Goal: Task Accomplishment & Management: Manage account settings

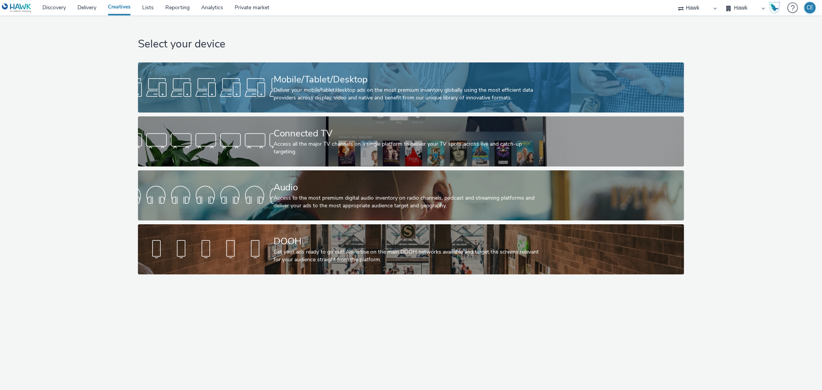
click at [275, 77] on div "Mobile/Tablet/Desktop" at bounding box center [410, 79] width 272 height 13
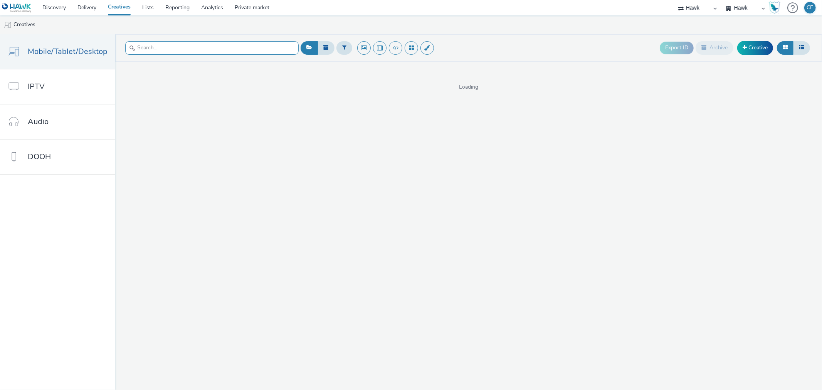
click at [258, 48] on input "text" at bounding box center [211, 47] width 173 height 13
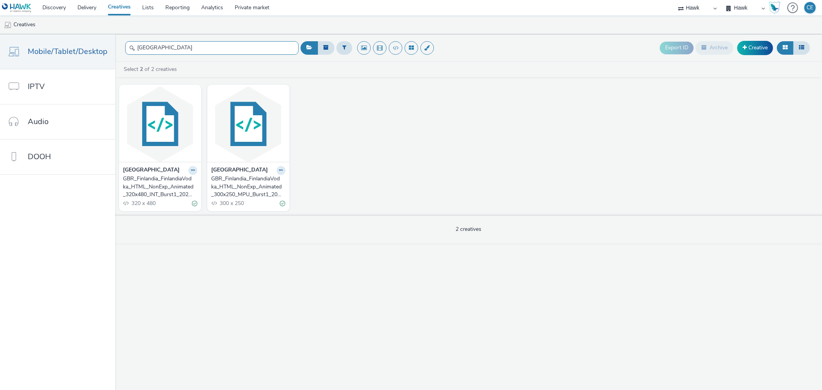
type input "finlandia"
click at [247, 193] on div "GBR_Finlandia_FinlandiaVodka_HTML_NonExp_Animated_300x250_MPU_Burst1_20250702" at bounding box center [246, 187] width 71 height 24
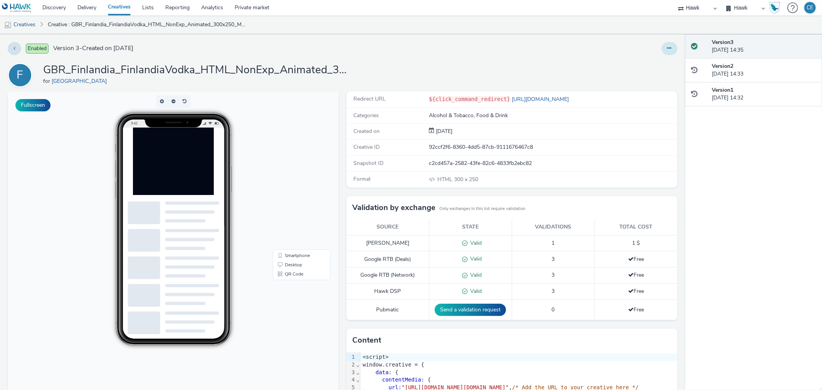
click at [662, 44] on button at bounding box center [670, 48] width 16 height 13
click at [405, 55] on div "Enabled Version 3 - Created on 02 July 2025" at bounding box center [209, 48] width 402 height 13
click at [662, 51] on button at bounding box center [670, 48] width 16 height 13
click at [653, 84] on link "Duplicate" at bounding box center [649, 79] width 58 height 15
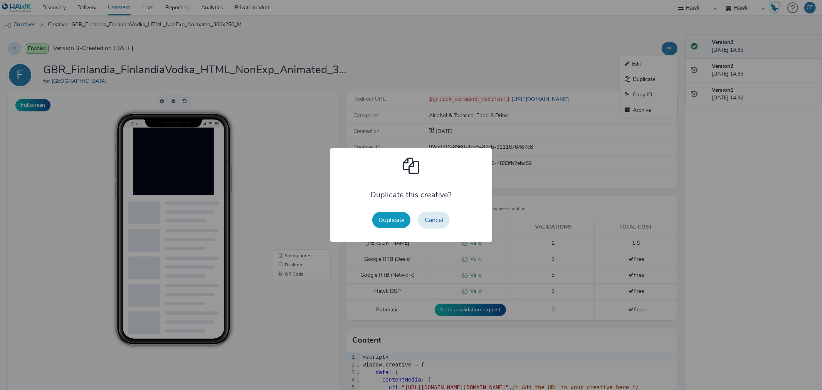
click at [380, 227] on button "Duplicate" at bounding box center [391, 220] width 38 height 16
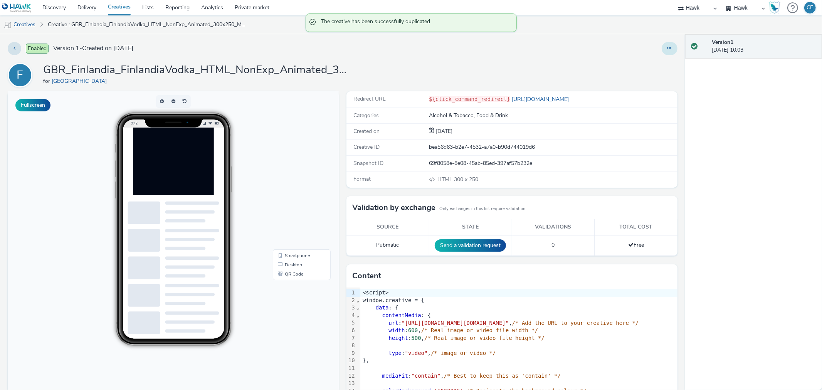
click at [662, 48] on button at bounding box center [670, 48] width 16 height 13
click at [656, 60] on link "Edit" at bounding box center [649, 63] width 58 height 15
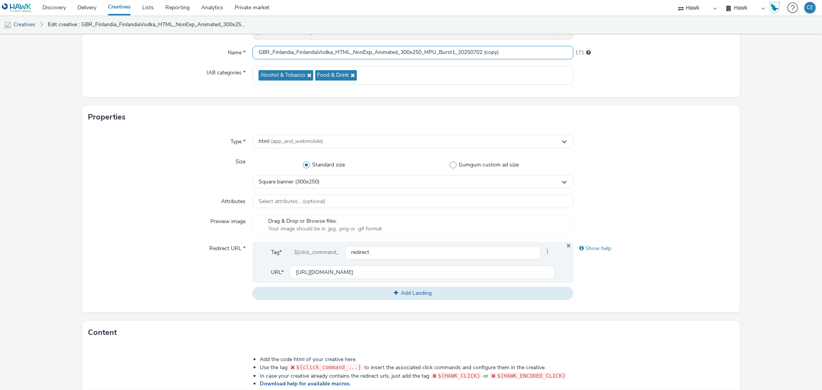
scroll to position [13, 0]
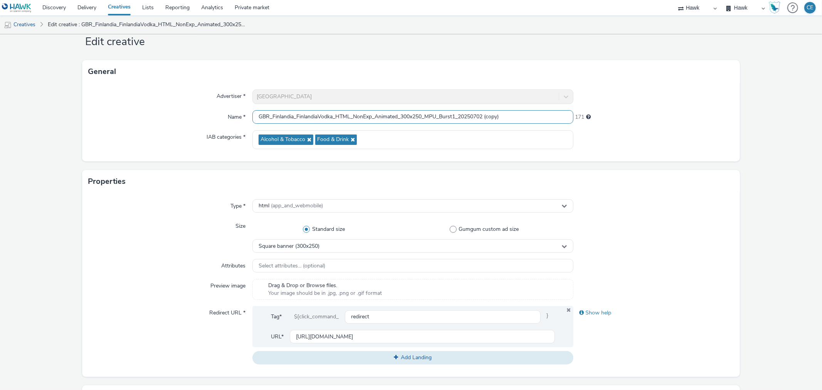
drag, startPoint x: 473, startPoint y: 52, endPoint x: 588, endPoint y: 32, distance: 116.6
click at [595, 33] on div "Discovery Delivery Creatives Lists Reporting Analytics Private market Hawk Hawk…" at bounding box center [411, 195] width 822 height 390
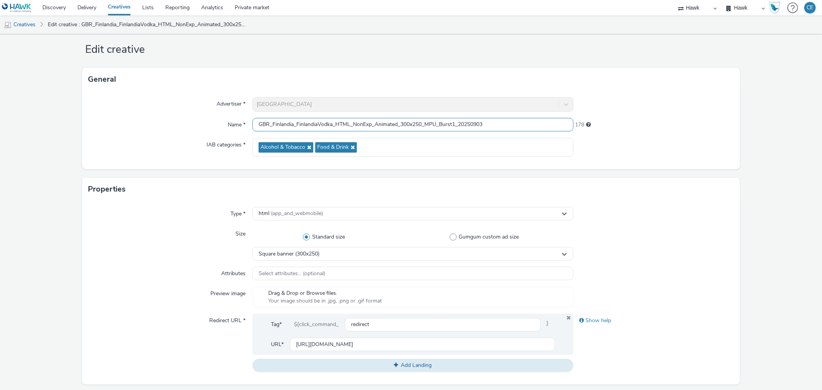
type input "GBR_Finlandia_FinlandiaVodka_HTML_NonExp_Animated_300x250_MPU_Burst1_20250903"
click at [688, 151] on div at bounding box center [653, 147] width 160 height 19
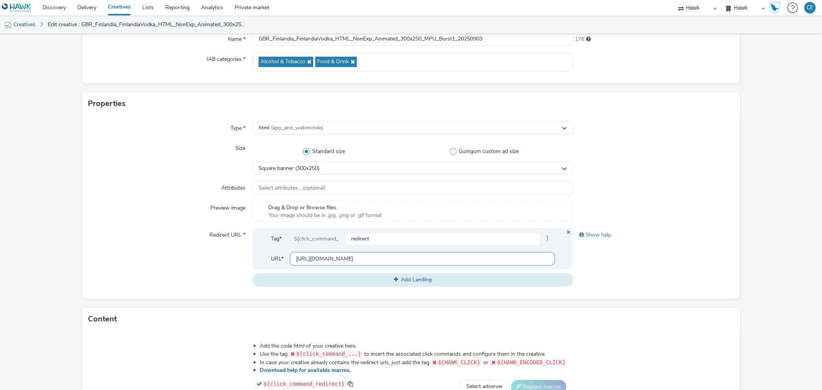
scroll to position [0, 0]
drag, startPoint x: 364, startPoint y: 264, endPoint x: 260, endPoint y: 268, distance: 104.1
click at [260, 268] on div "Tag* ${click_command_ redirect } URL* https://www.finlandia.com/en/its-so-fine" at bounding box center [412, 248] width 321 height 41
paste input "sainsburys.co.uk/gol-ui/product/finlandia-premium-vodka-70cl"
drag, startPoint x: 506, startPoint y: 257, endPoint x: 252, endPoint y: 265, distance: 254.8
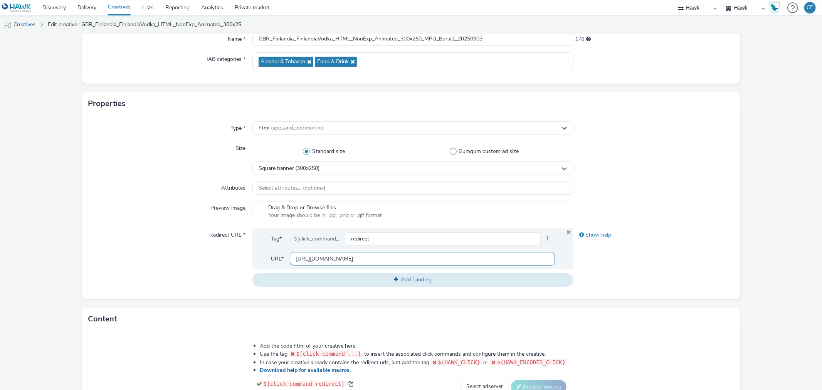
click at [252, 265] on div "Tag* ${click_command_ redirect } URL* https://www.sainsburys.co.uk/gol-ui/produ…" at bounding box center [412, 248] width 321 height 41
type input "https://www.sainsburys.co.uk/gol-ui/product/finlandia-premium-vodka-70cl"
click at [188, 171] on div "Size" at bounding box center [170, 158] width 164 height 34
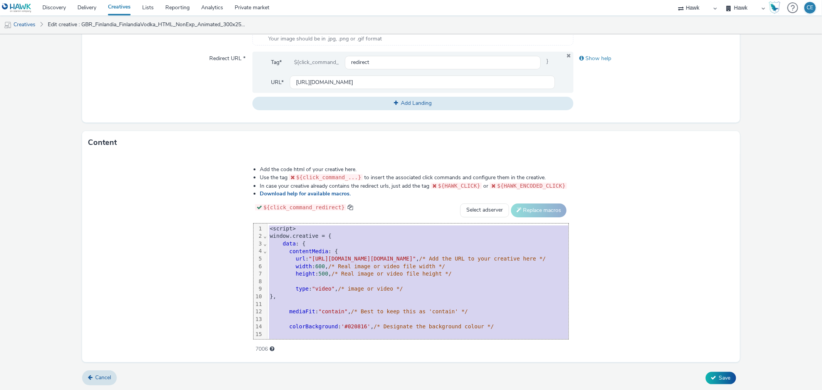
scroll to position [128, 0]
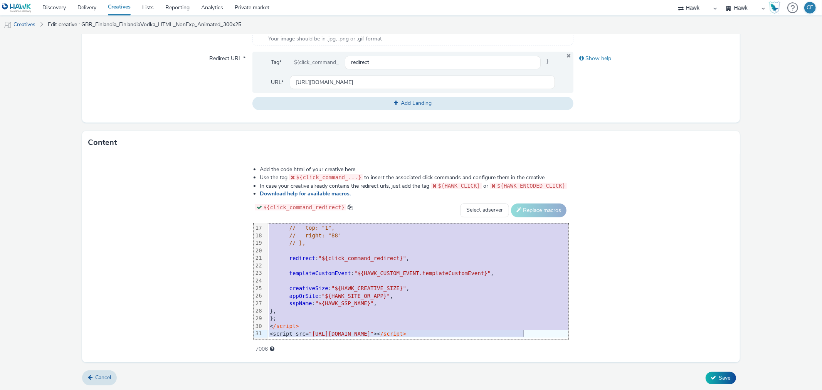
drag, startPoint x: 131, startPoint y: 229, endPoint x: 328, endPoint y: 385, distance: 250.7
click at [330, 390] on html "Discovery Delivery Creatives Lists Reporting Analytics Private market Hawk Hawk…" at bounding box center [411, 195] width 822 height 390
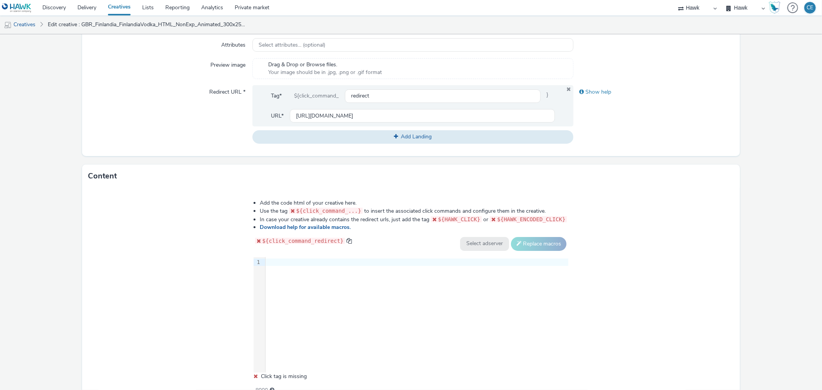
scroll to position [283, 0]
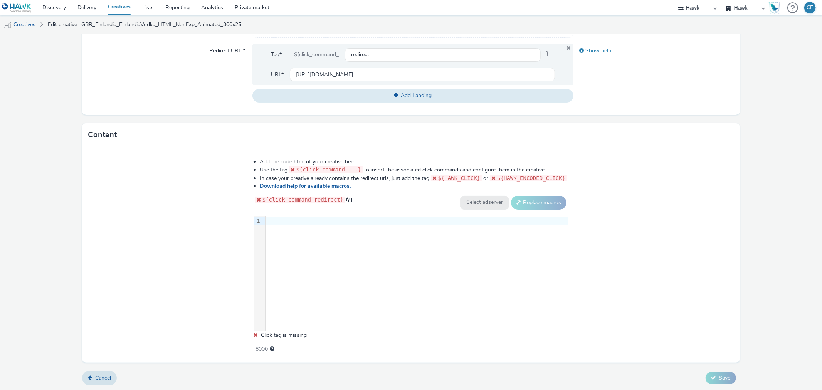
click at [298, 240] on div "9 1 ›" at bounding box center [411, 274] width 315 height 116
click at [292, 228] on div "9 1 ›" at bounding box center [411, 274] width 315 height 116
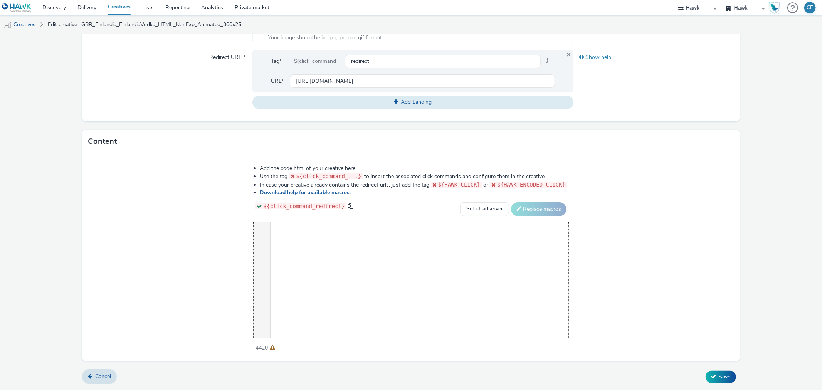
scroll to position [838, 0]
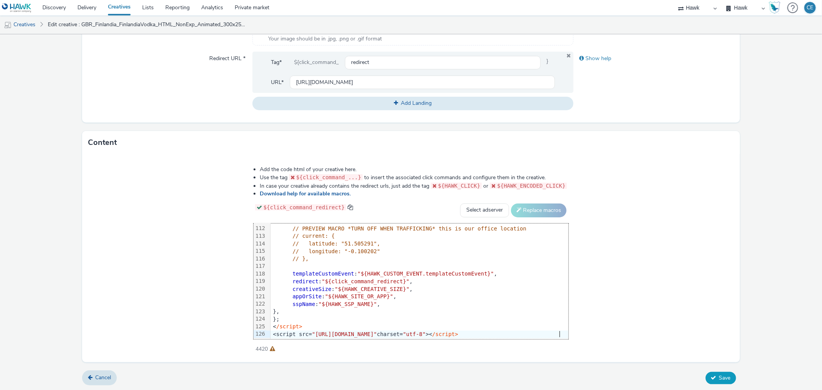
click at [711, 372] on button "Save" at bounding box center [721, 378] width 30 height 12
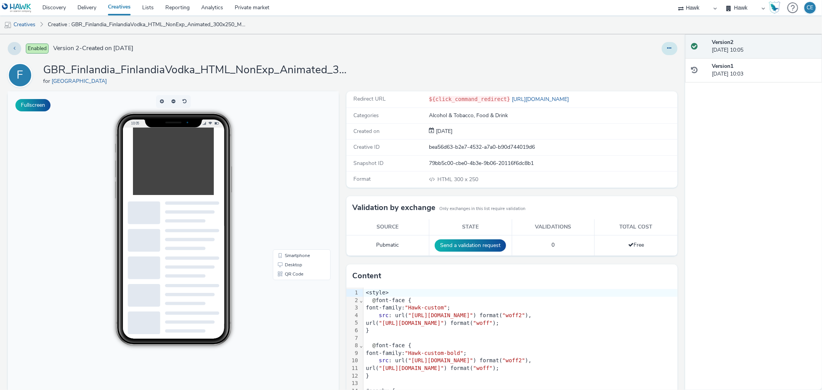
click at [667, 47] on icon at bounding box center [669, 47] width 4 height 5
click at [645, 62] on link "Edit" at bounding box center [649, 63] width 58 height 15
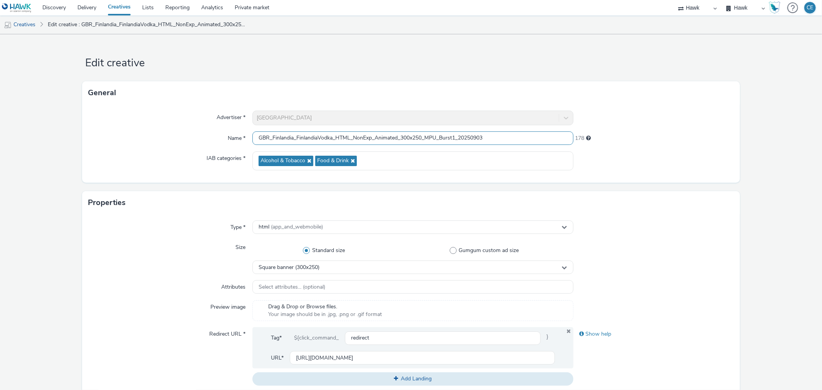
click at [456, 136] on input "GBR_Finlandia_FinlandiaVodka_HTML_NonExp_Animated_300x250_MPU_Burst1_20250903" at bounding box center [412, 137] width 321 height 13
type input "GBR_Finlandia_FinlandiaVodka_HTML_NonExp_Animated_300x250_MPU_Burst2_20250903"
drag, startPoint x: 621, startPoint y: 185, endPoint x: 635, endPoint y: 197, distance: 18.3
click at [625, 190] on form "Edit creative General Advertiser * Finlandia Name * GBR_Finlandia_FinlandiaVodk…" at bounding box center [411, 350] width 822 height 632
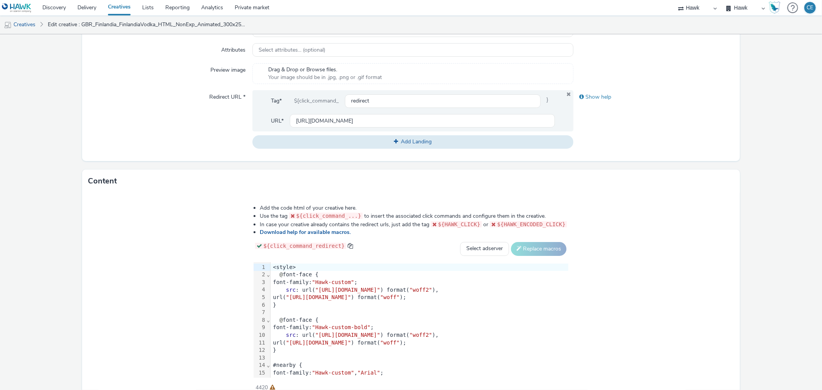
scroll to position [275, 0]
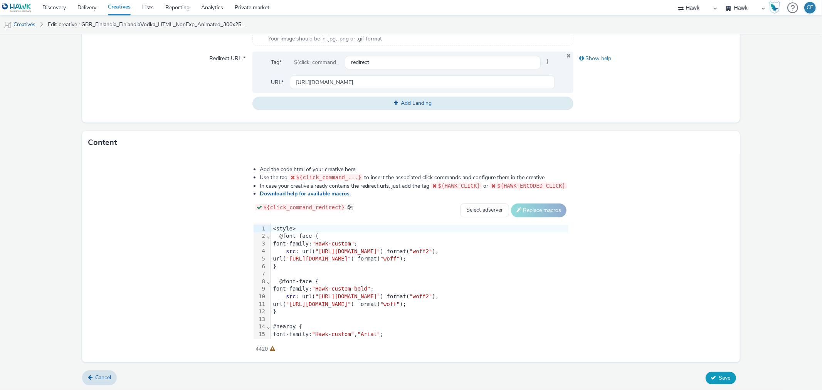
click at [711, 378] on icon at bounding box center [713, 377] width 5 height 5
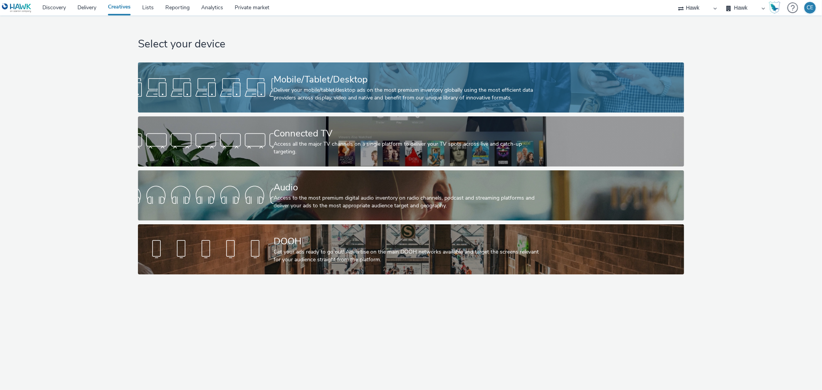
click at [218, 80] on div at bounding box center [206, 87] width 136 height 25
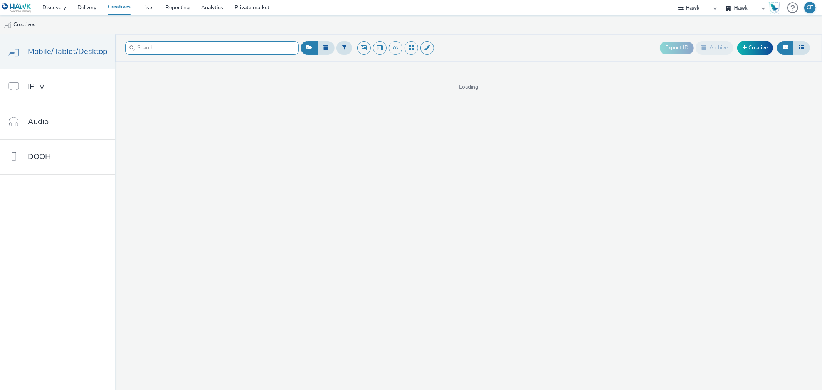
click at [208, 53] on input "text" at bounding box center [211, 47] width 173 height 13
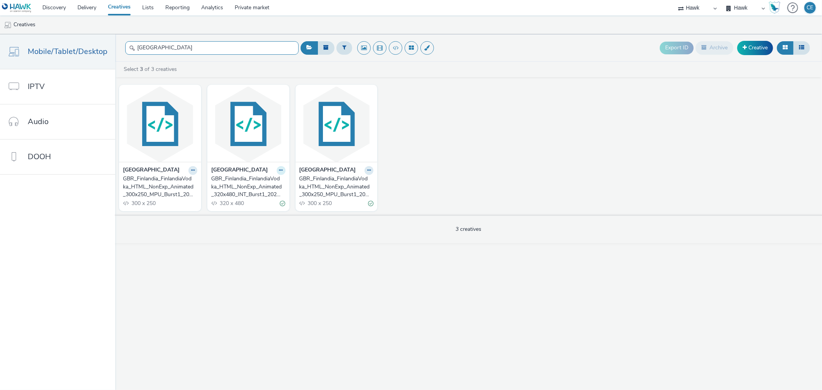
type input "FINLANDIA"
click at [277, 173] on button at bounding box center [281, 170] width 9 height 9
click at [262, 200] on link "Duplicate" at bounding box center [257, 198] width 58 height 15
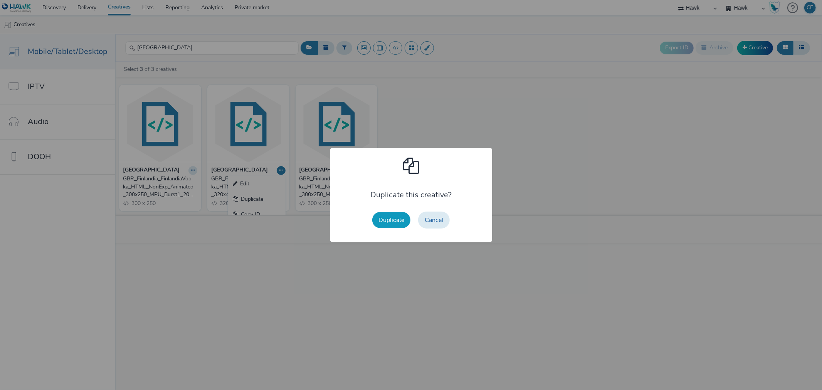
click at [389, 220] on button "Duplicate" at bounding box center [391, 220] width 38 height 16
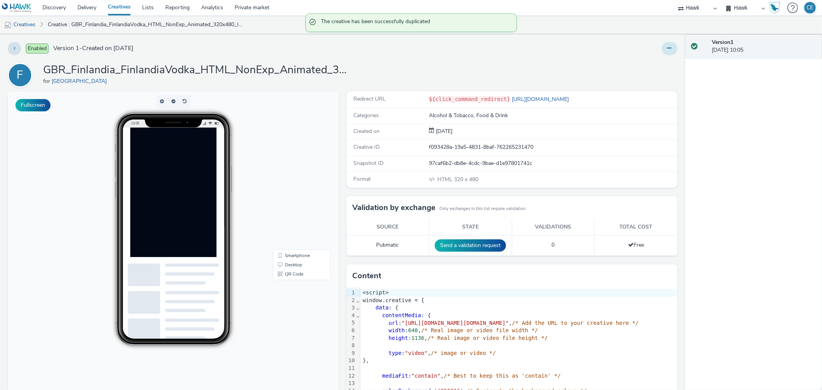
click at [662, 51] on button at bounding box center [670, 48] width 16 height 13
click at [655, 68] on link "Edit" at bounding box center [649, 63] width 58 height 15
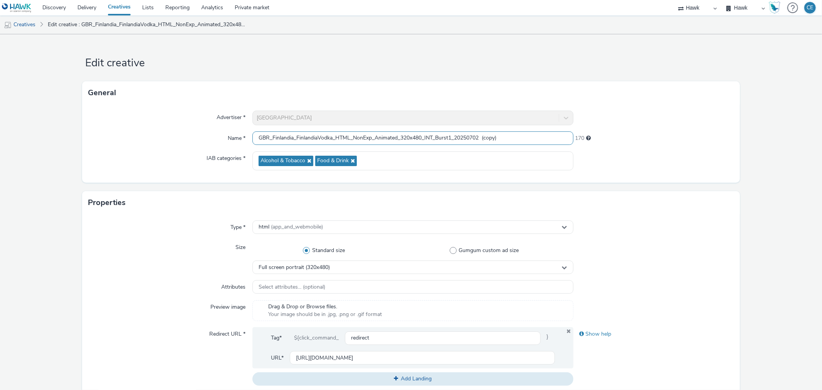
drag, startPoint x: 472, startPoint y: 138, endPoint x: 542, endPoint y: 138, distance: 69.7
click at [542, 138] on input "GBR_Finlandia_FinlandiaVodka_HTML_NonExp_Animated_320x480_INT_Burst1_20250702 (…" at bounding box center [412, 137] width 321 height 13
click at [453, 135] on input "GBR_Finlandia_FinlandiaVodka_HTML_NonExp_Animated_320x480_INT_Burst1_20250903" at bounding box center [412, 137] width 321 height 13
type input "GBR_Finlandia_FinlandiaVodka_HTML_NonExp_Animated_320x480_INT_Burst2_20250903"
drag, startPoint x: 425, startPoint y: 356, endPoint x: 137, endPoint y: 330, distance: 289.3
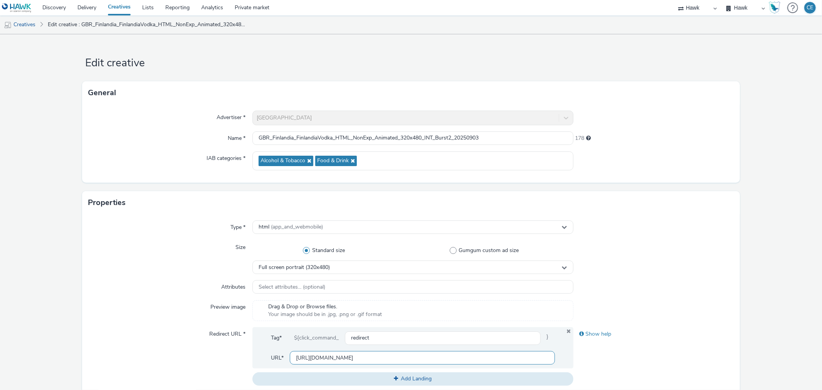
click at [149, 333] on div "Redirect URL * Tag* ${click_command_ redirect } URL* https://www.finlandia.com/…" at bounding box center [410, 356] width 645 height 58
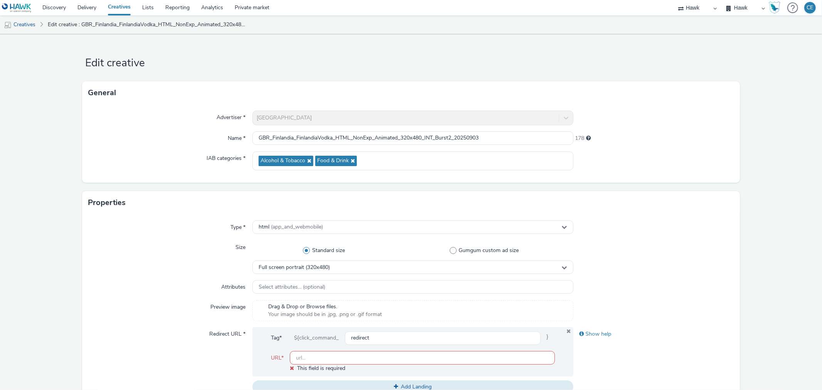
click at [350, 362] on input "text" at bounding box center [422, 357] width 265 height 13
paste input "https://www.sainsburys.co.uk/gol-ui/product/finlandia-premium-vodka-70cl"
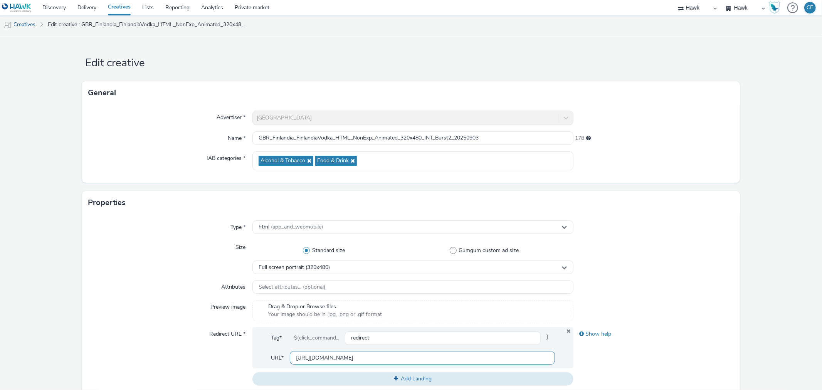
type input "https://www.sainsburys.co.uk/gol-ui/product/finlandia-premium-vodka-70cl"
click at [656, 288] on div at bounding box center [653, 287] width 160 height 14
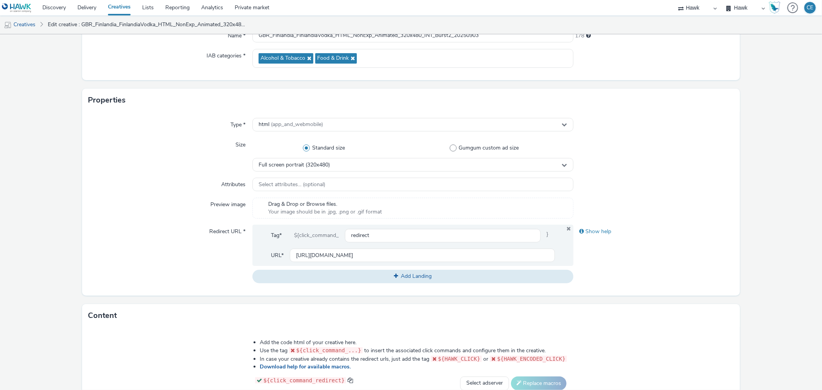
scroll to position [171, 0]
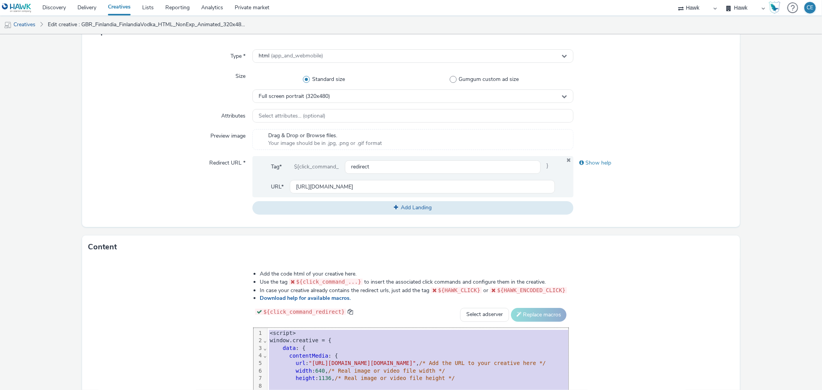
drag, startPoint x: 129, startPoint y: 334, endPoint x: 279, endPoint y: 410, distance: 168.0
click at [279, 390] on html "Discovery Delivery Creatives Lists Reporting Analytics Private market Hawk Hawk…" at bounding box center [411, 195] width 822 height 390
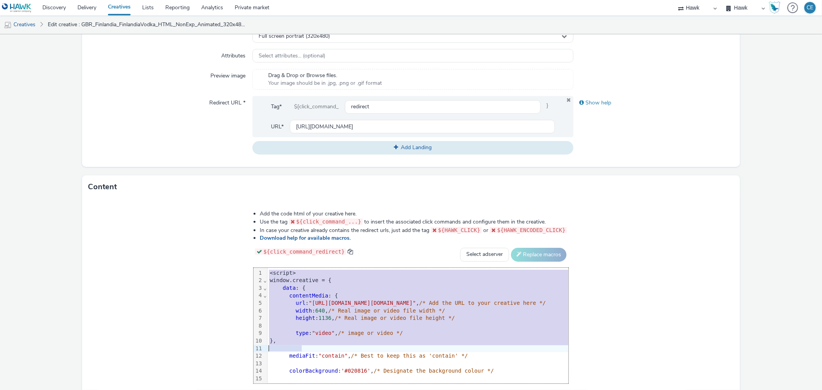
scroll to position [275, 0]
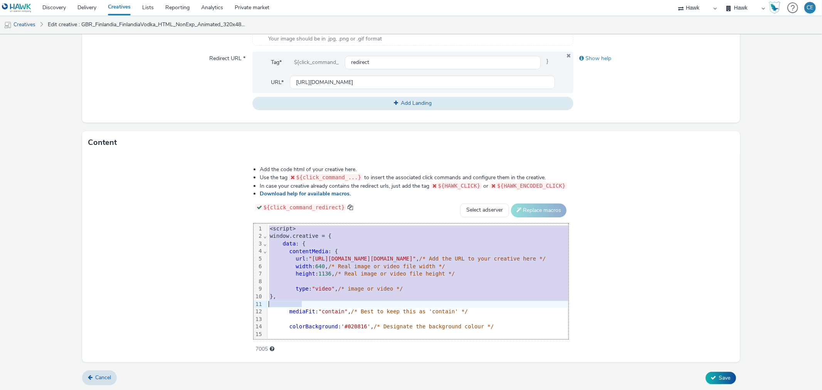
click at [267, 245] on div "data : {" at bounding box center [417, 244] width 301 height 8
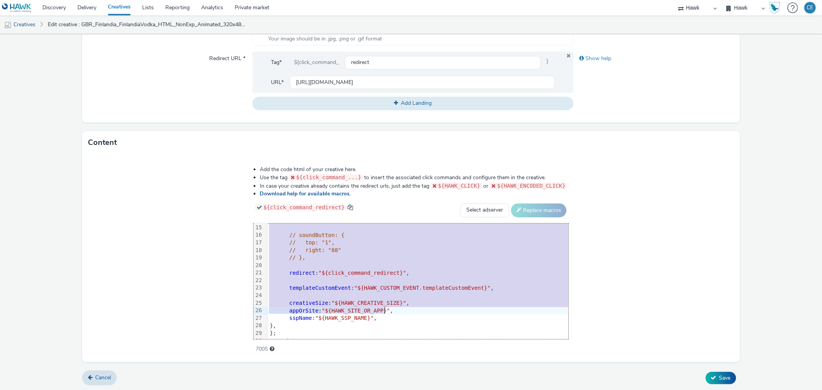
scroll to position [128, 0]
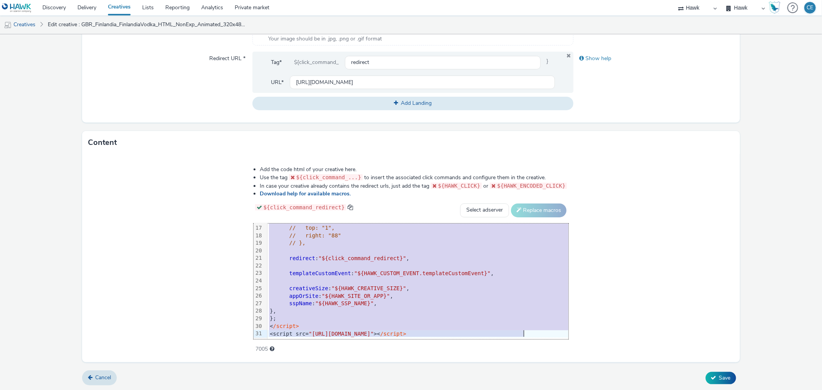
drag, startPoint x: 132, startPoint y: 227, endPoint x: 318, endPoint y: 393, distance: 249.7
click at [318, 390] on html "Discovery Delivery Creatives Lists Reporting Analytics Private market Hawk Hawk…" at bounding box center [411, 195] width 822 height 390
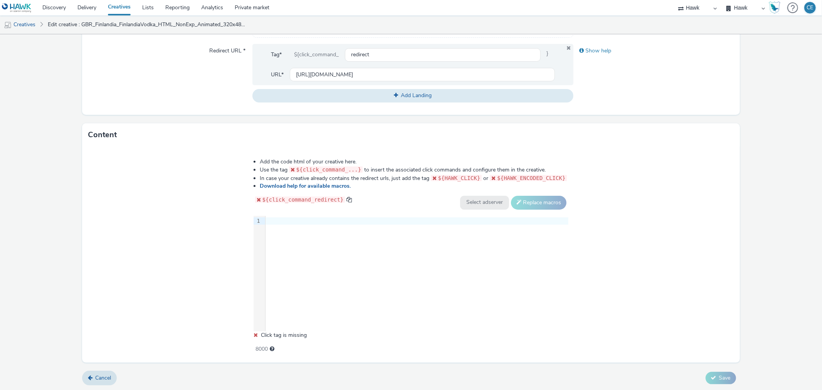
click at [296, 225] on div at bounding box center [416, 221] width 303 height 11
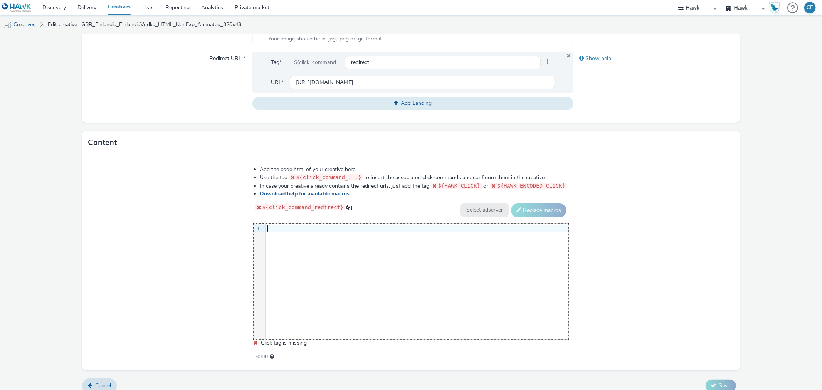
scroll to position [838, 0]
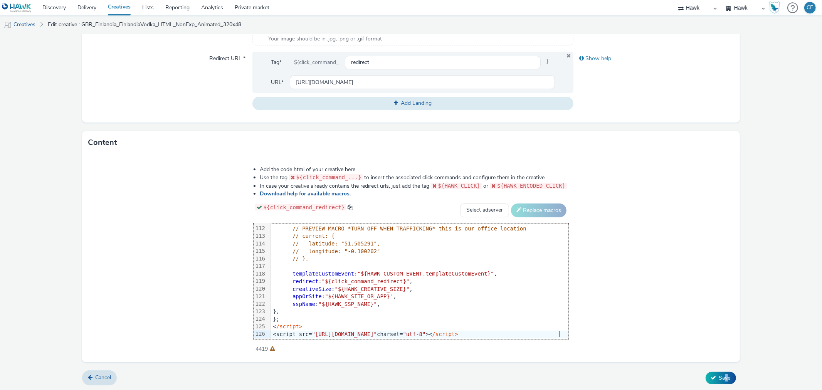
click at [721, 369] on form "Edit creative General Advertiser * Finlandia Name * GBR_Finlandia_FinlandiaVodk…" at bounding box center [411, 75] width 822 height 632
click at [721, 372] on button "Save" at bounding box center [721, 378] width 30 height 12
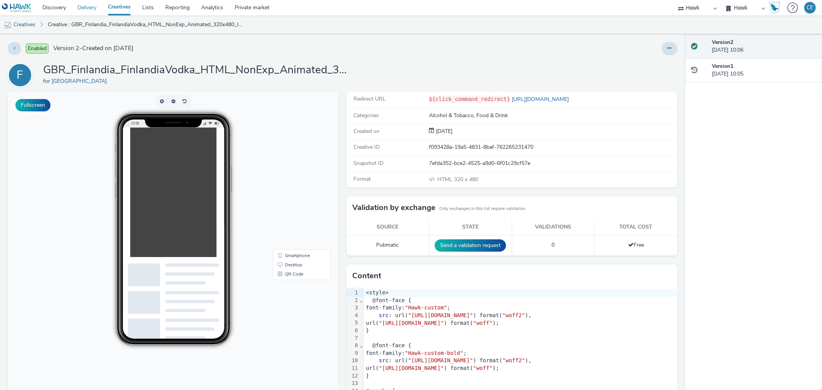
drag, startPoint x: 87, startPoint y: 2, endPoint x: 87, endPoint y: 7, distance: 4.6
click at [87, 3] on link "Delivery" at bounding box center [87, 7] width 30 height 15
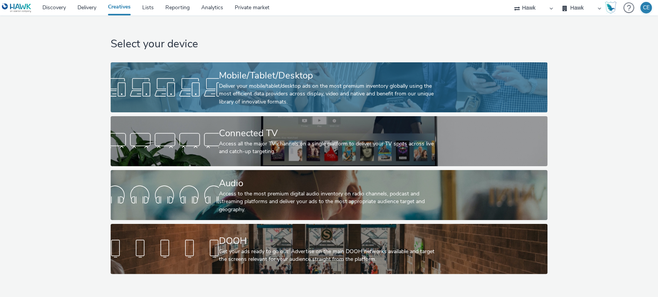
click at [219, 81] on div at bounding box center [165, 87] width 108 height 25
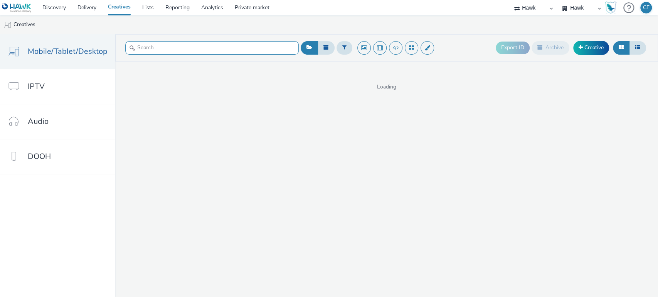
click at [160, 51] on input "text" at bounding box center [211, 47] width 173 height 13
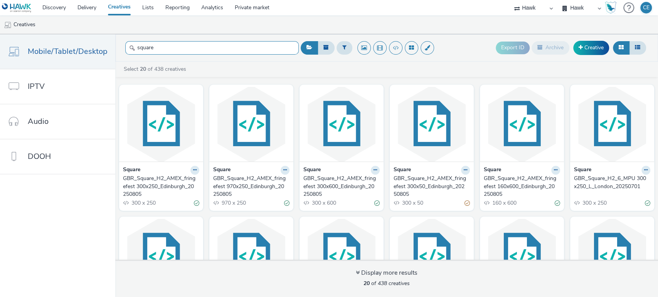
type input "square"
click at [176, 181] on div "GBR_Square_H2_AMEX_fringefest 300x250_Edinburgh_20250805" at bounding box center [159, 187] width 73 height 24
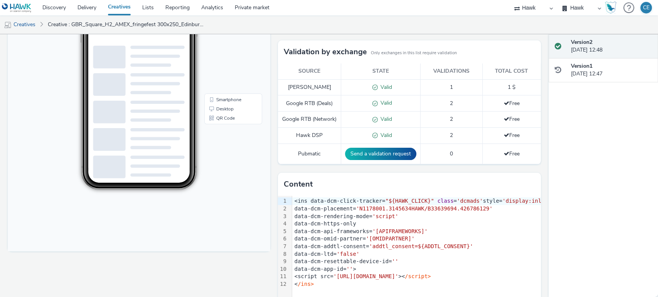
scroll to position [185, 0]
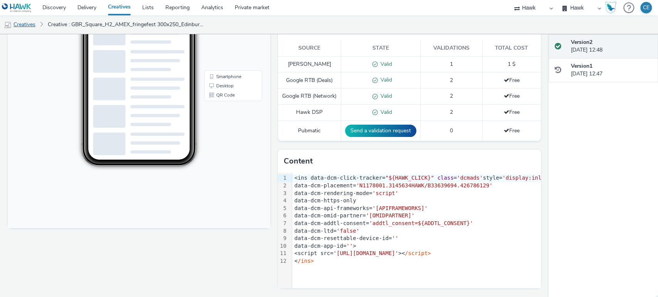
click at [27, 27] on link "Creatives" at bounding box center [19, 24] width 39 height 18
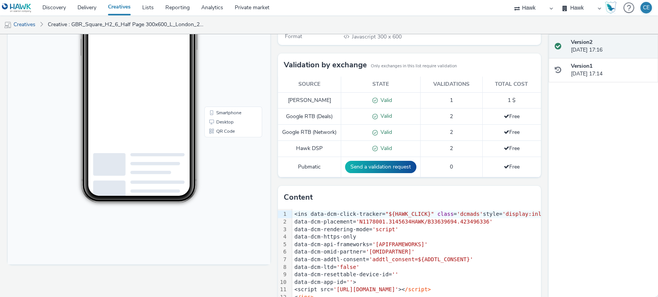
scroll to position [185, 0]
